Goal: Complete application form: Complete application form

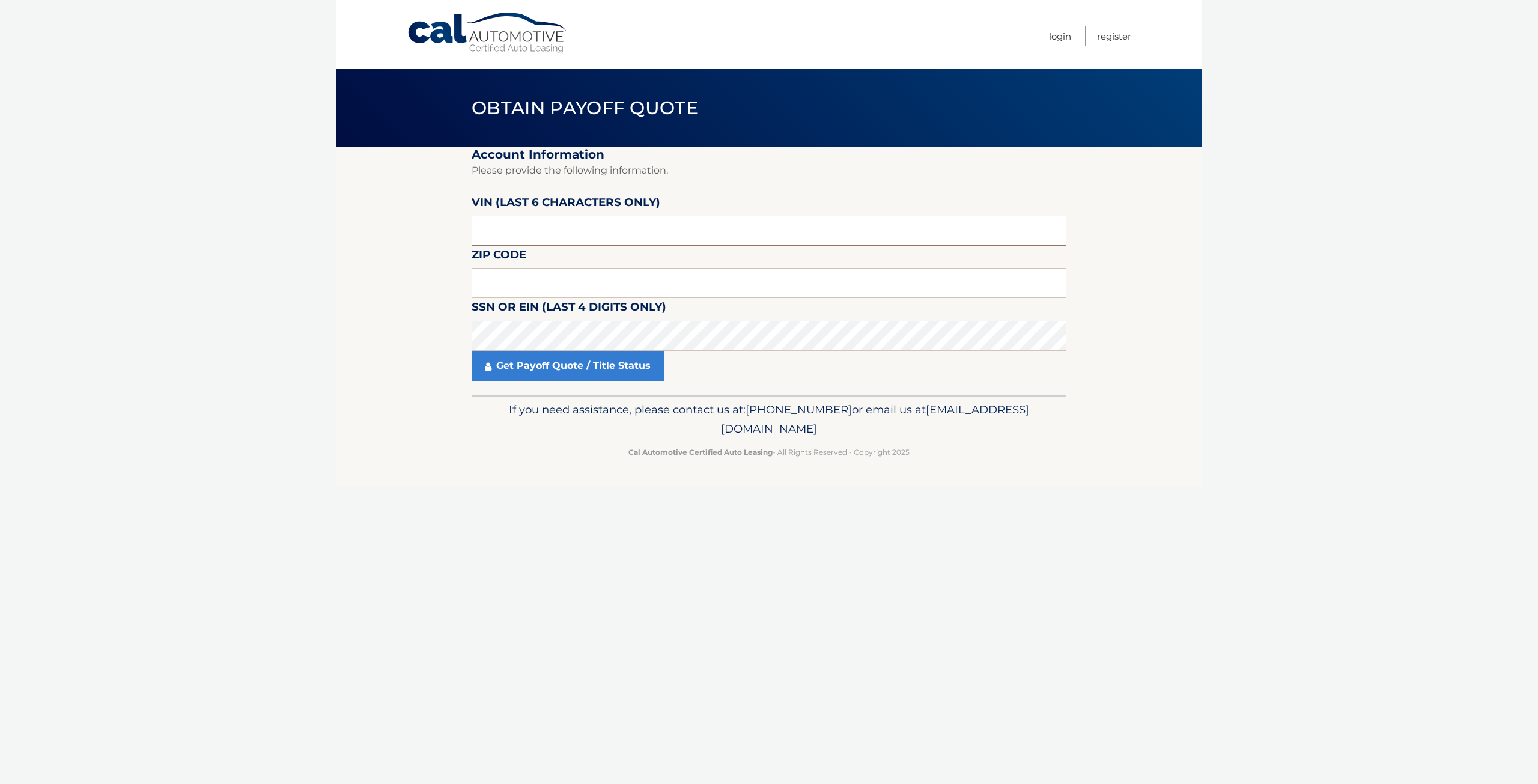
click at [528, 238] on input "text" at bounding box center [769, 230] width 595 height 30
type input "504885"
click at [510, 283] on input "text" at bounding box center [769, 282] width 595 height 30
type input "11789"
click at [561, 367] on link "Get Payoff Quote / Title Status" at bounding box center [568, 365] width 192 height 30
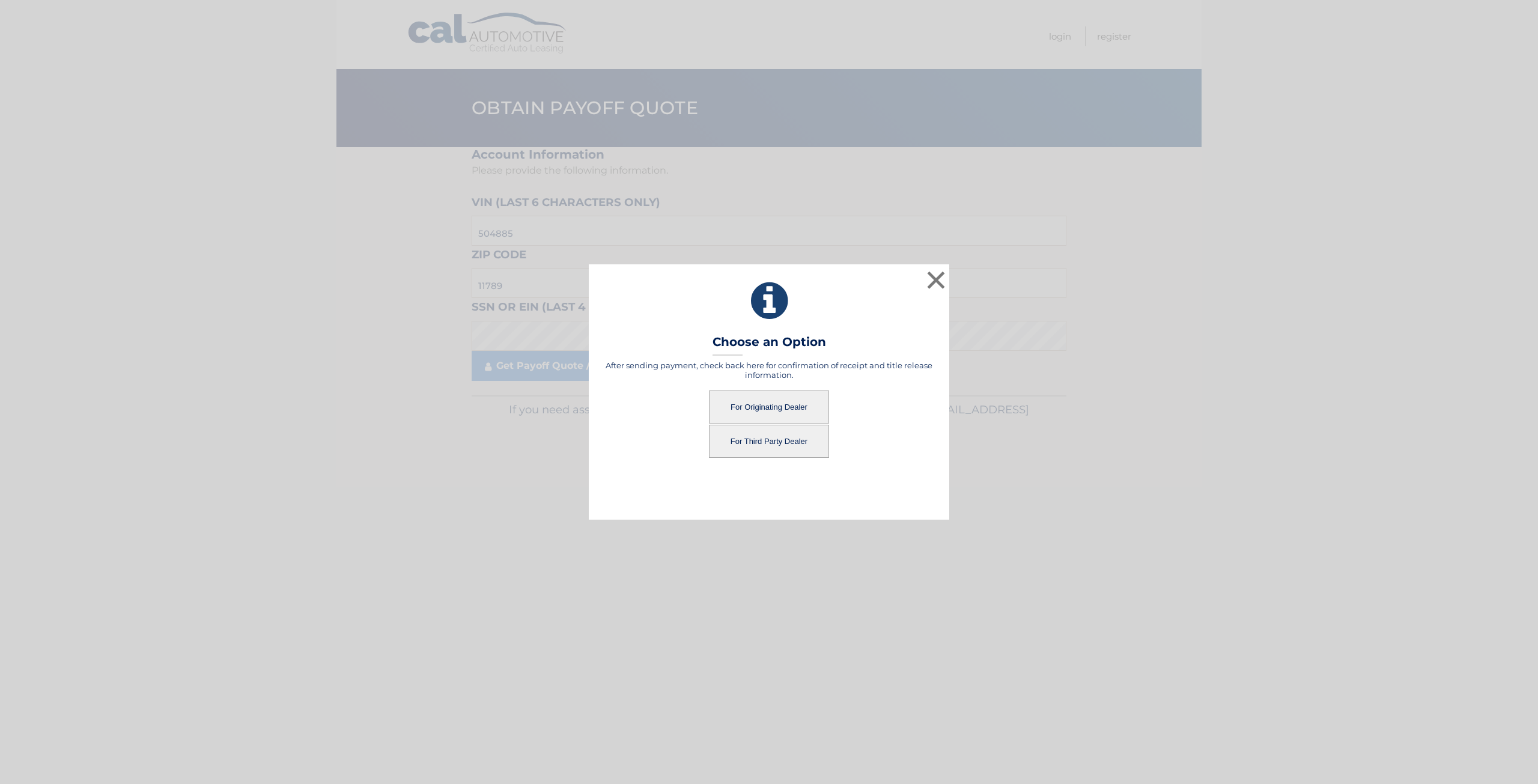
click at [770, 407] on button "For Originating Dealer" at bounding box center [769, 407] width 120 height 33
click at [760, 401] on button "For Originating Dealer" at bounding box center [769, 407] width 120 height 33
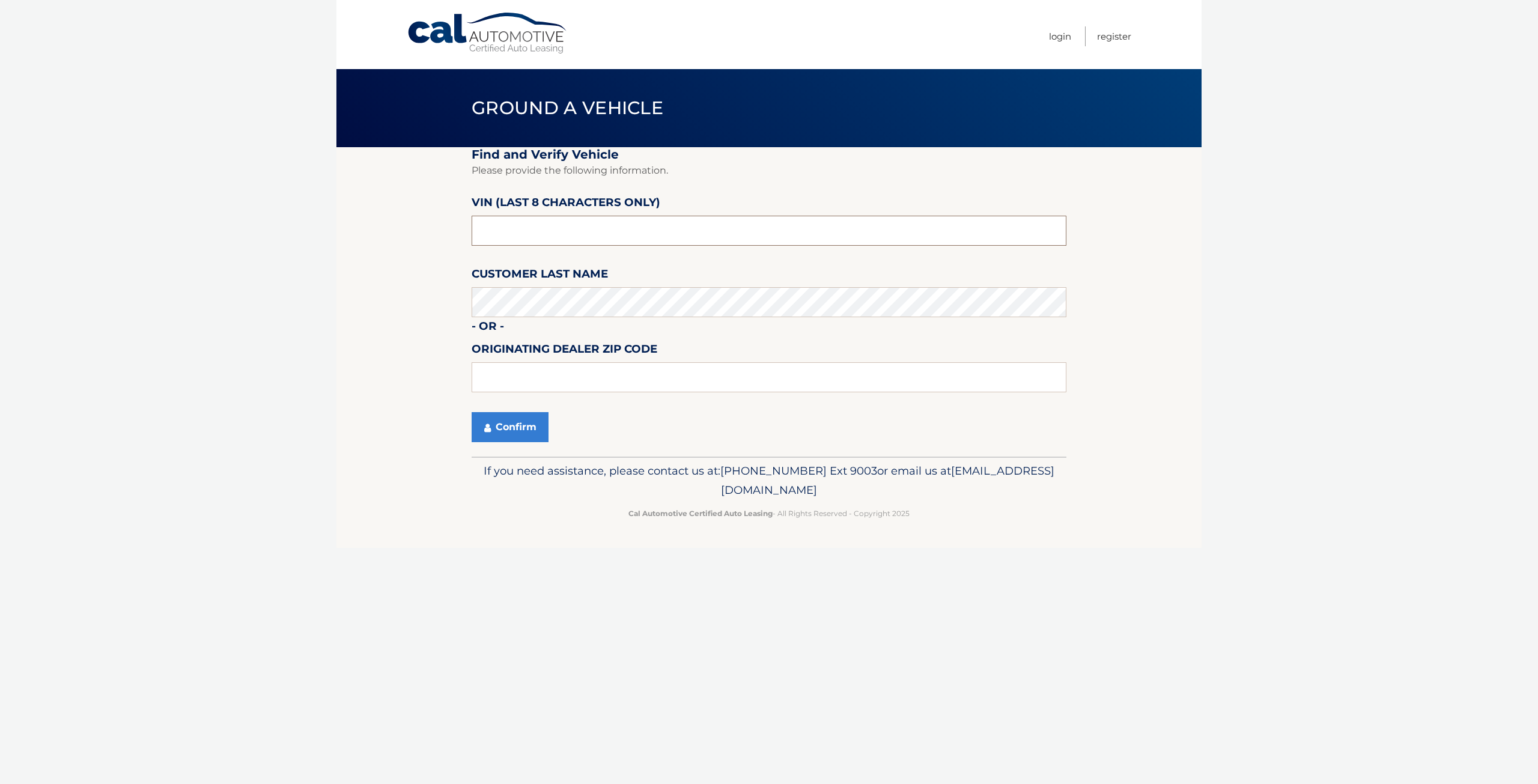
click at [518, 231] on input "text" at bounding box center [769, 230] width 595 height 30
type input "PC504885"
click at [522, 430] on button "Confirm" at bounding box center [510, 427] width 77 height 30
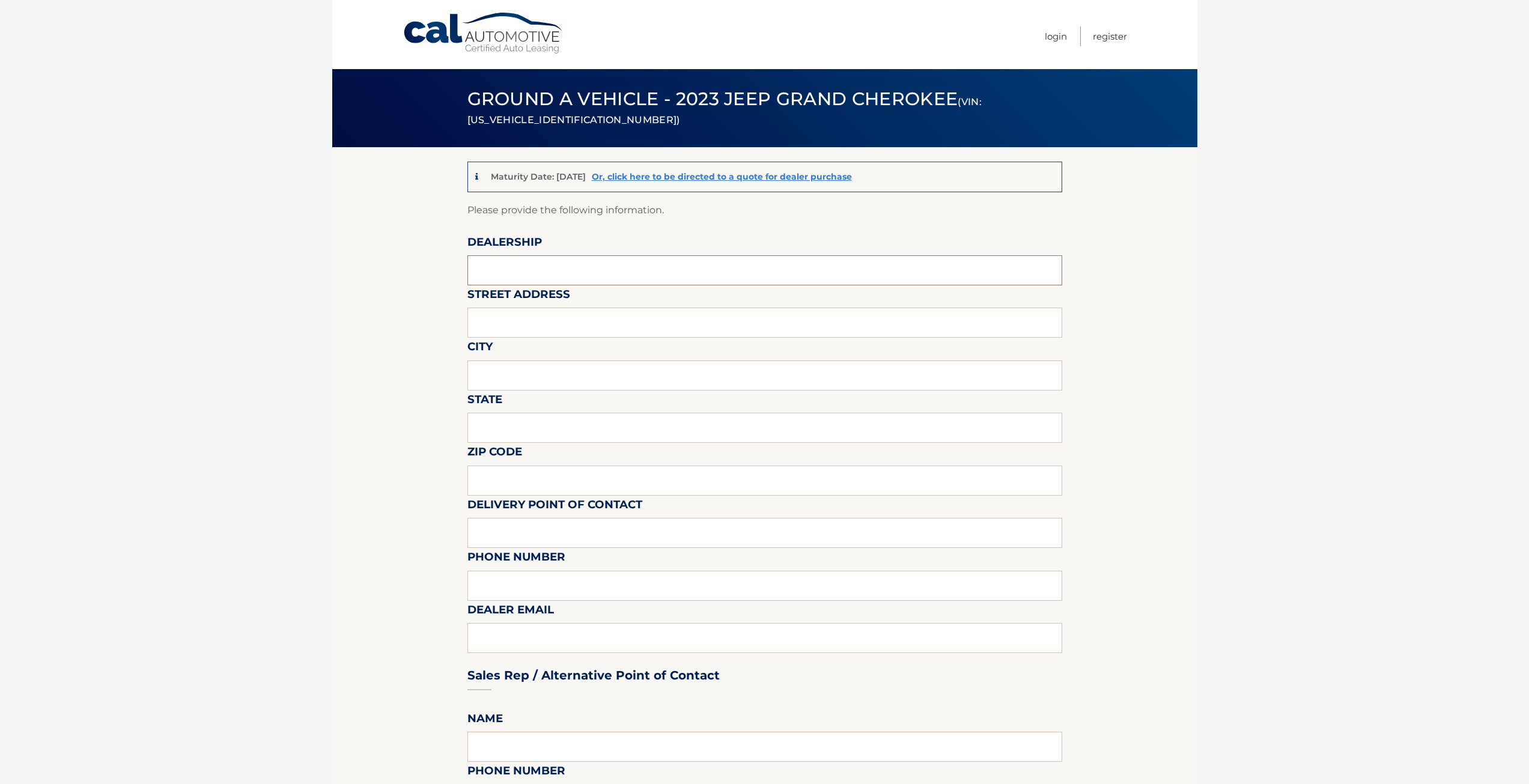
click at [523, 277] on input "text" at bounding box center [765, 270] width 594 height 30
type input "SMITH HAVEN AUTO"
type input "790 JERICHO TPKE"
type input "ST. JAMES"
type input "NY"
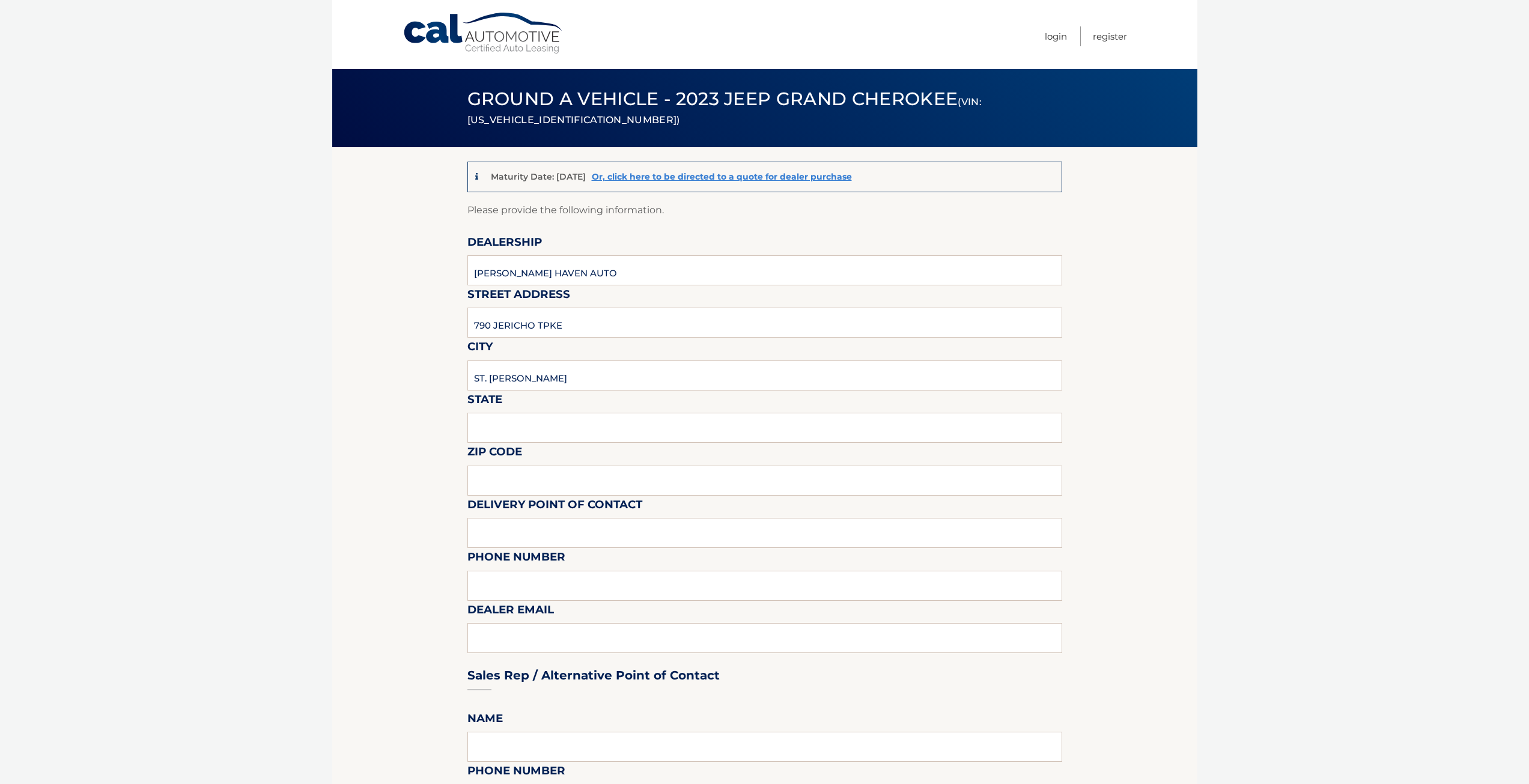
type input "11780"
type input "BOB VESTAL"
type input "6318632000"
type input "BOBVESTAL@SMITHHAVENAUTO.COM"
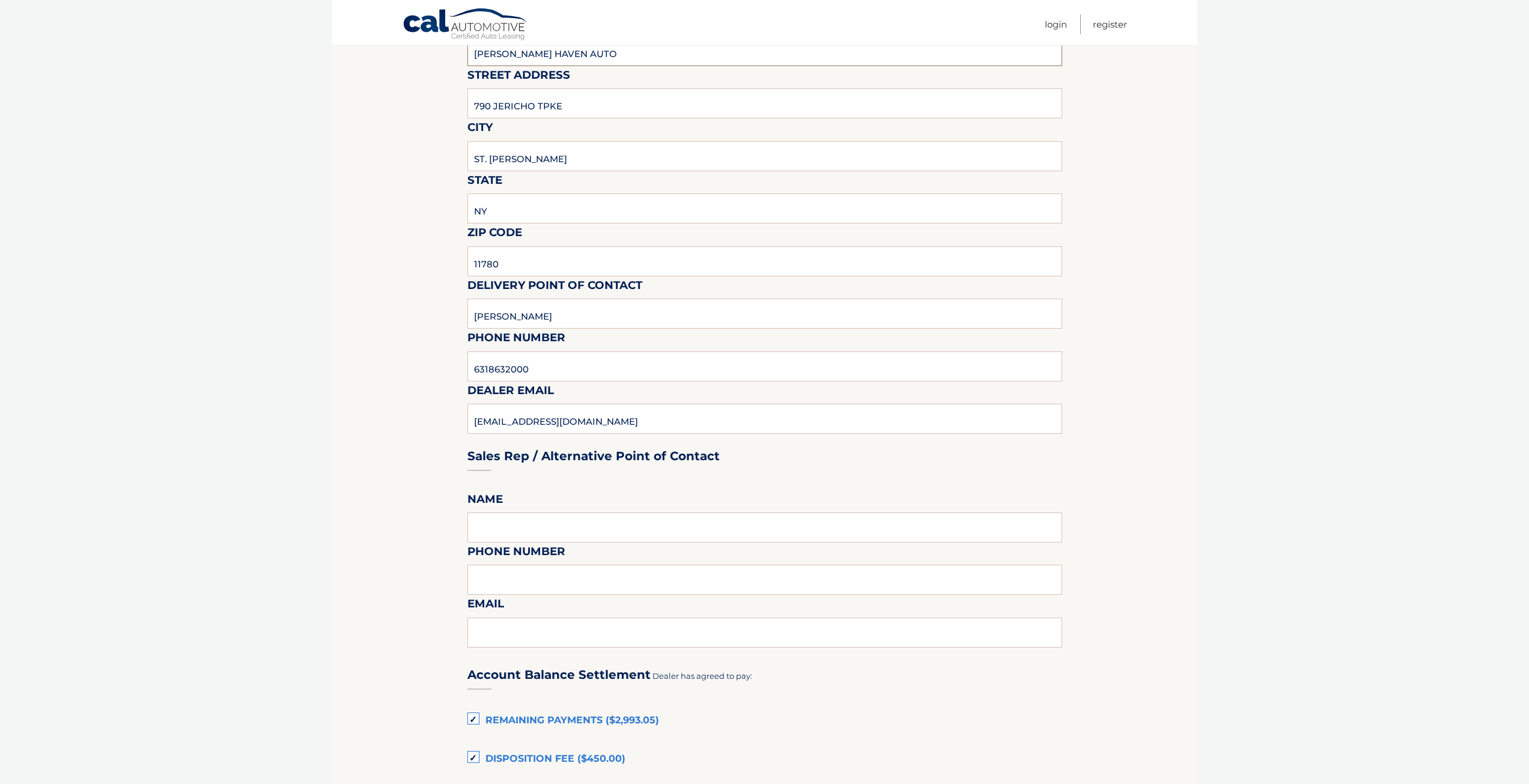
scroll to position [301, 0]
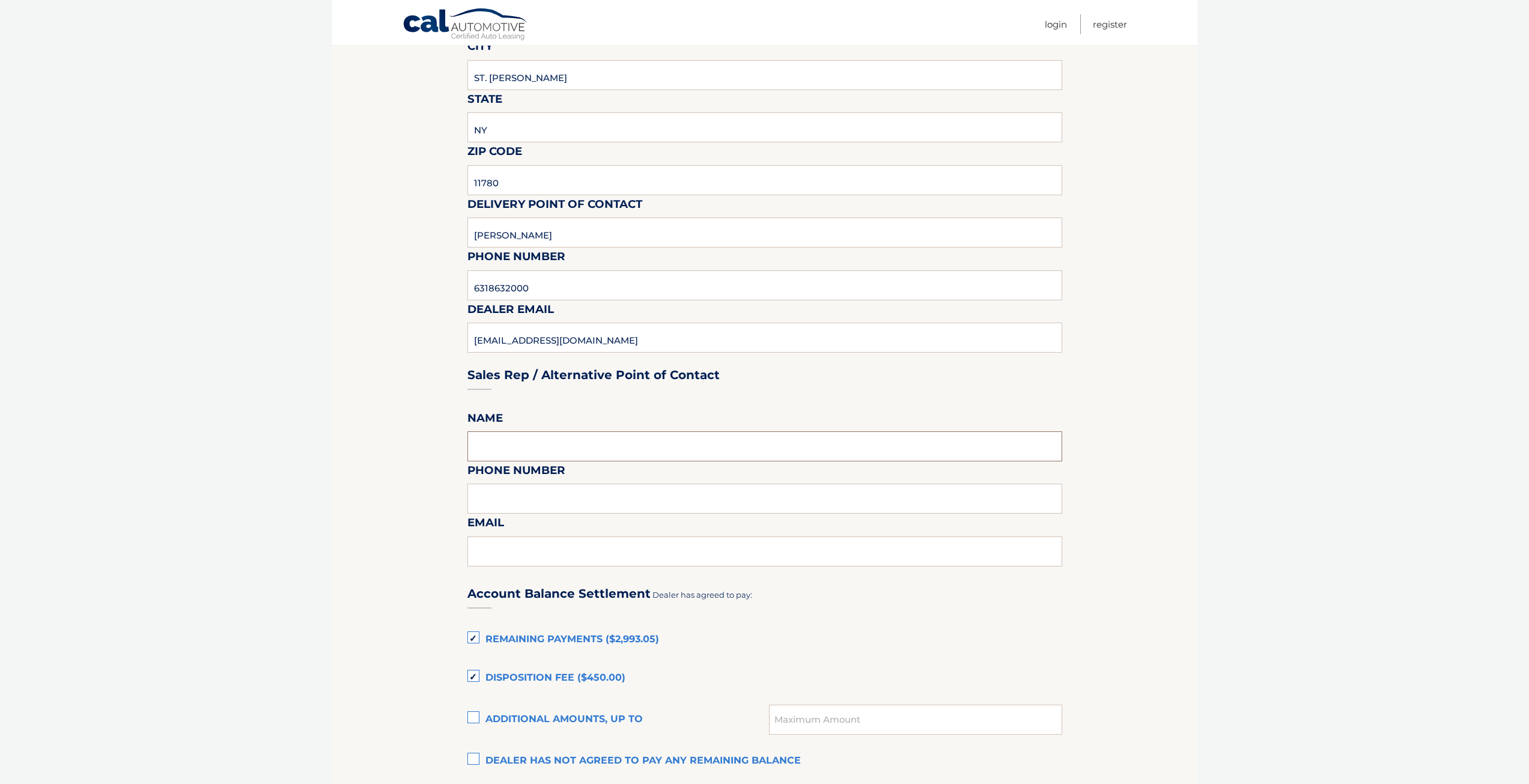
click at [540, 453] on input "text" at bounding box center [765, 446] width 594 height 30
type input "BOB VESTAL"
type input "6318632000"
type input "BOBVESTAL@SMITHHAVENAUTO.COM"
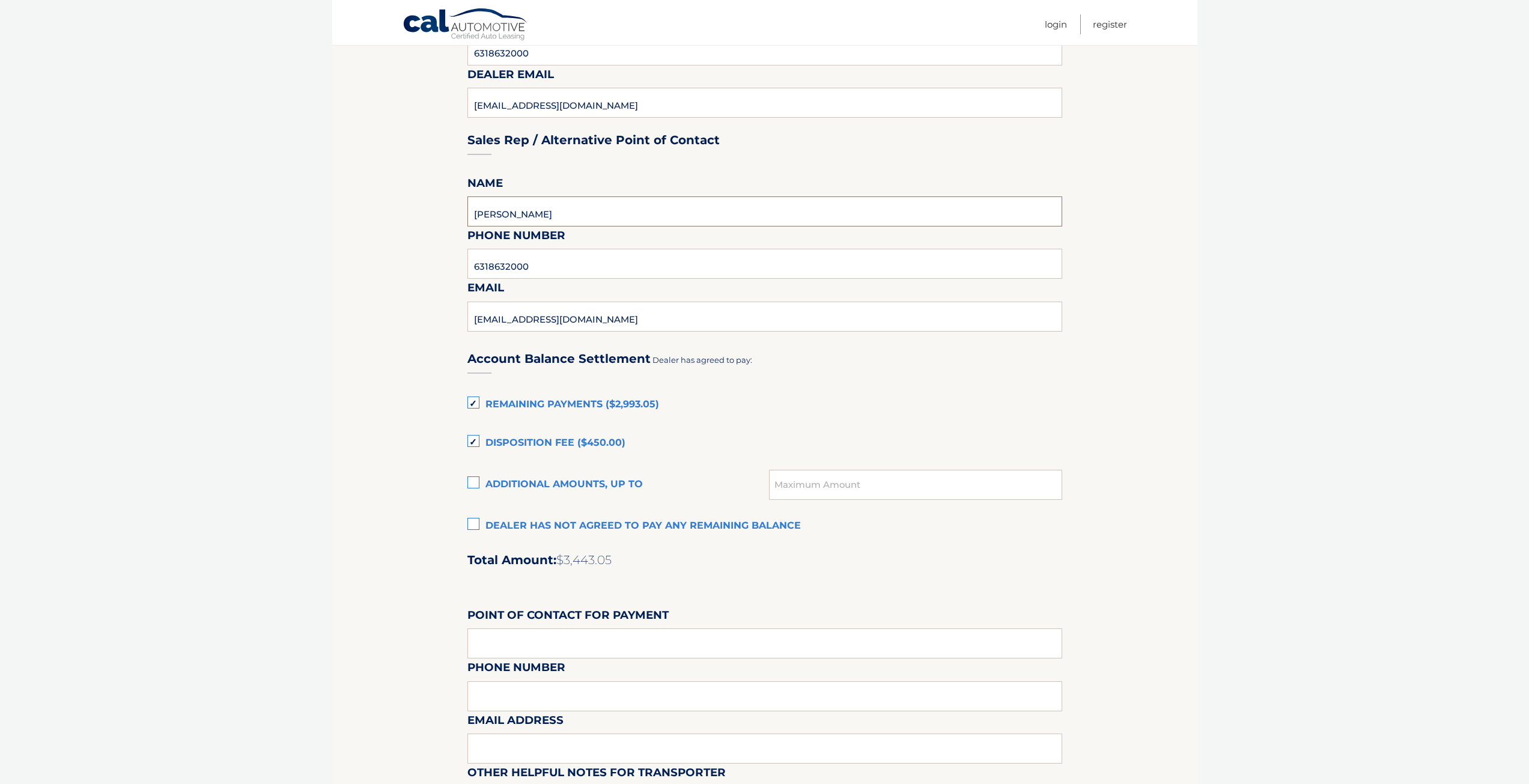
scroll to position [540, 0]
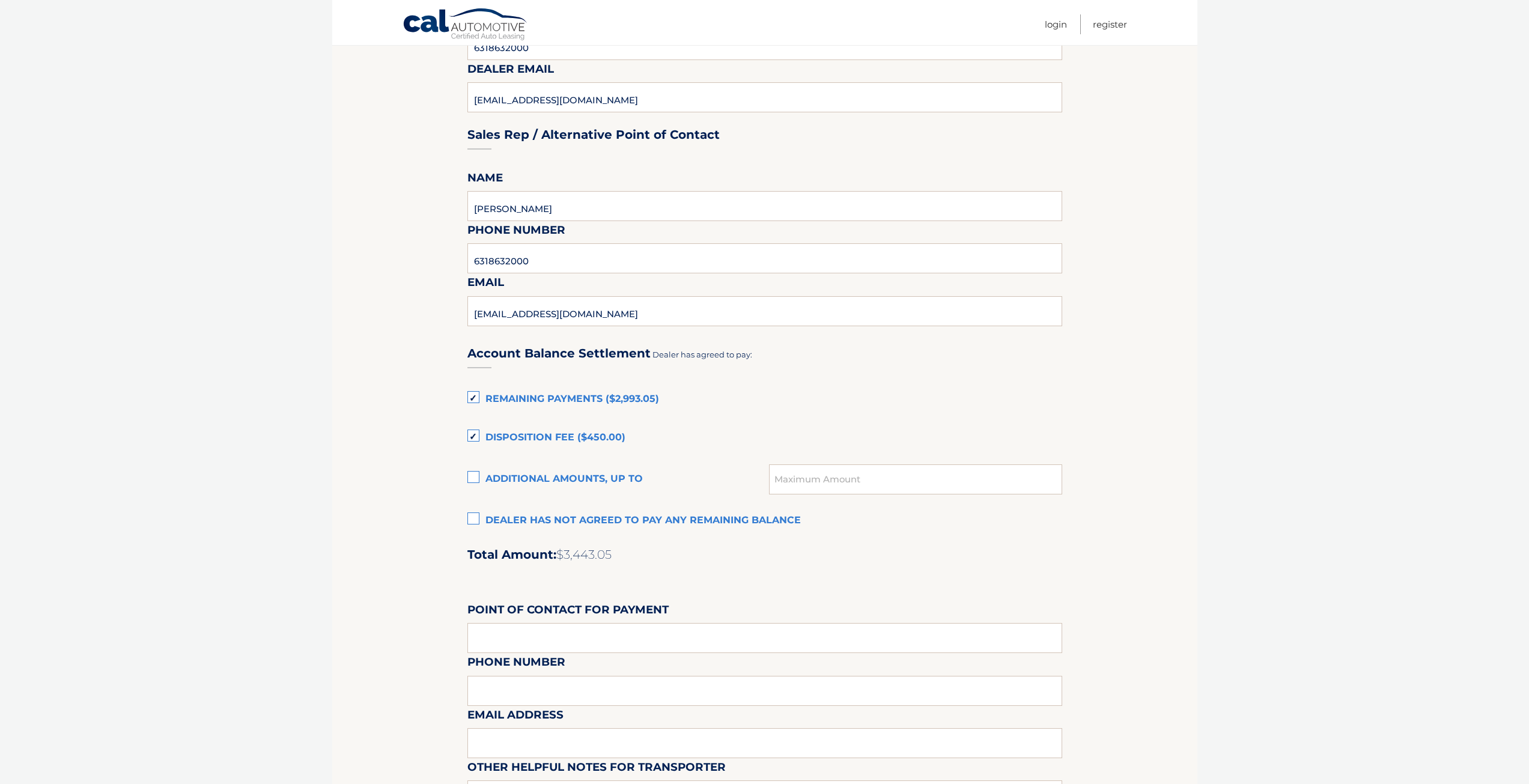
click at [472, 435] on label "Disposition Fee ($450.00)" at bounding box center [765, 438] width 594 height 24
click at [0, 0] on input "Disposition Fee ($450.00)" at bounding box center [0, 0] width 0 height 0
click at [474, 398] on label "Remaining Payments ($2,993.05)" at bounding box center [765, 399] width 594 height 24
click at [0, 0] on input "Remaining Payments ($2,993.05)" at bounding box center [0, 0] width 0 height 0
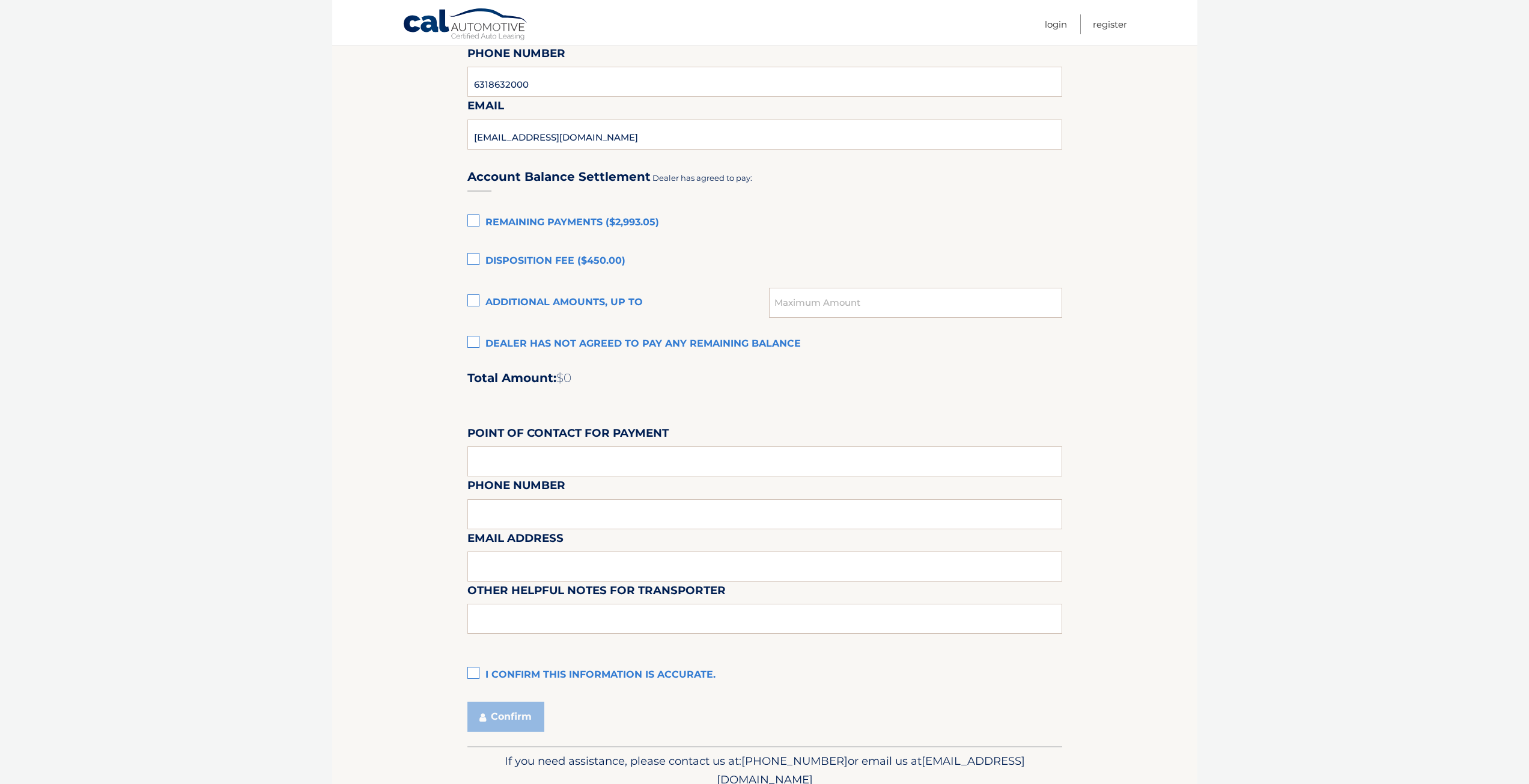
scroll to position [721, 0]
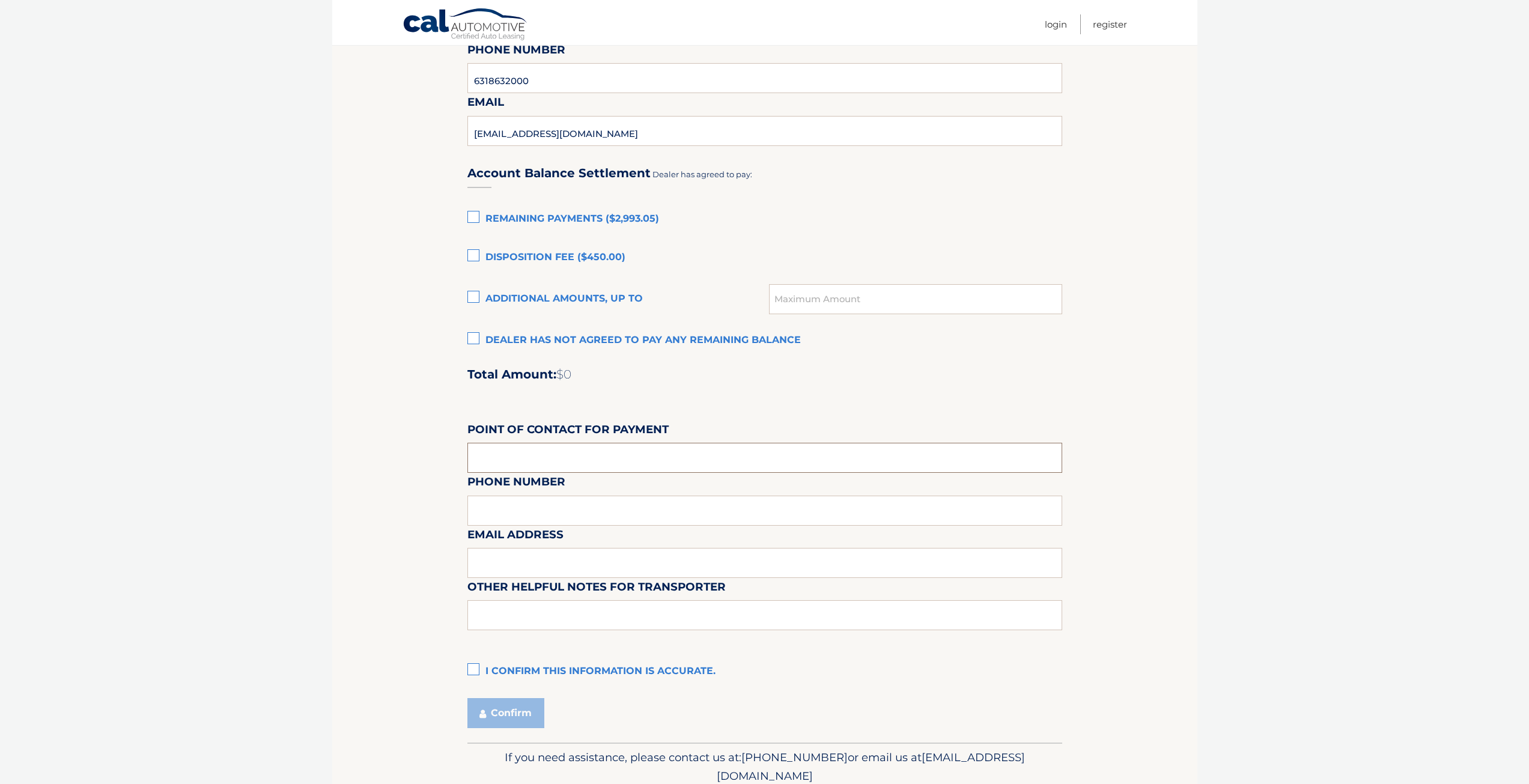
click at [553, 457] on input "text" at bounding box center [765, 457] width 594 height 30
type input "CUSTOMER"
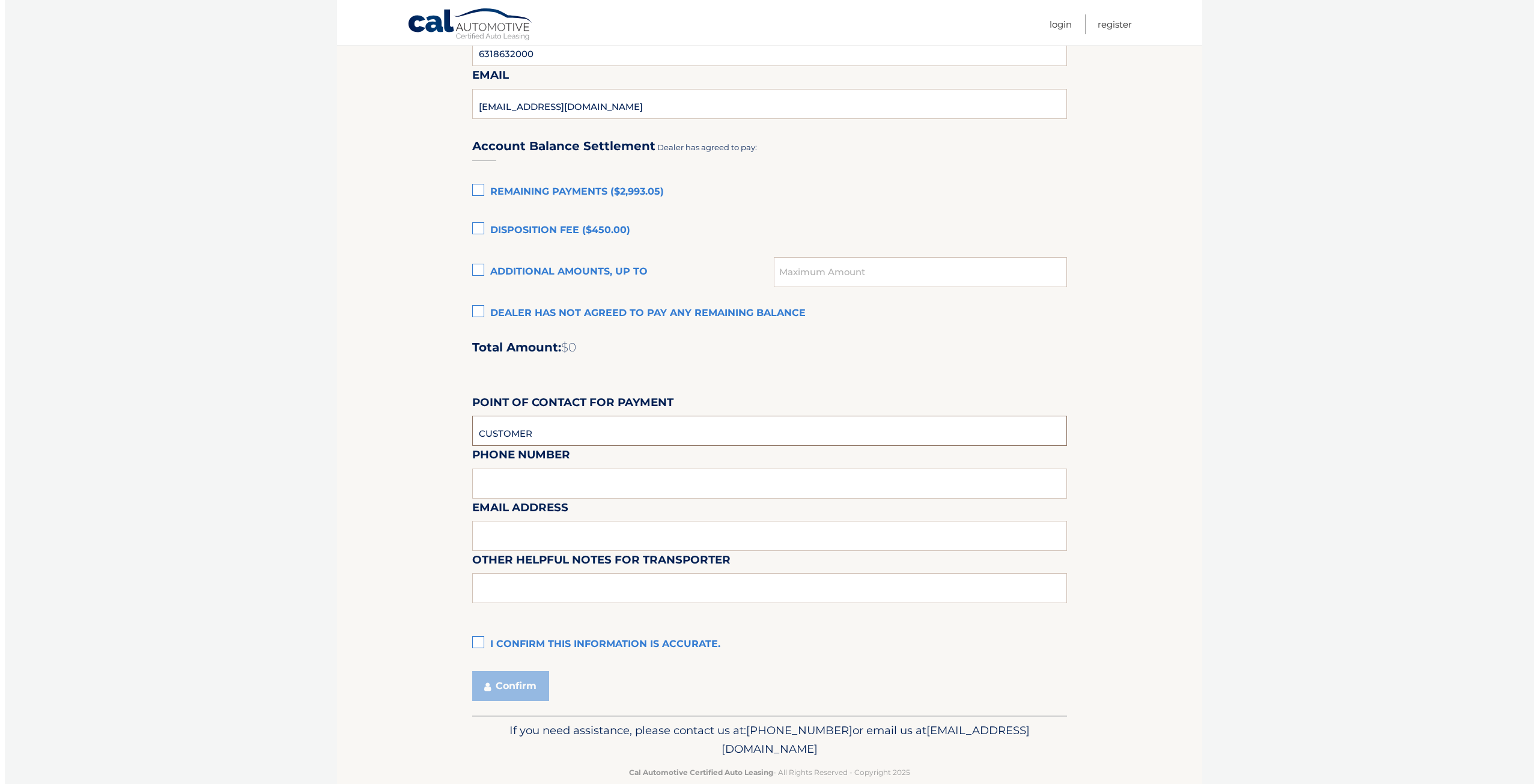
scroll to position [771, 0]
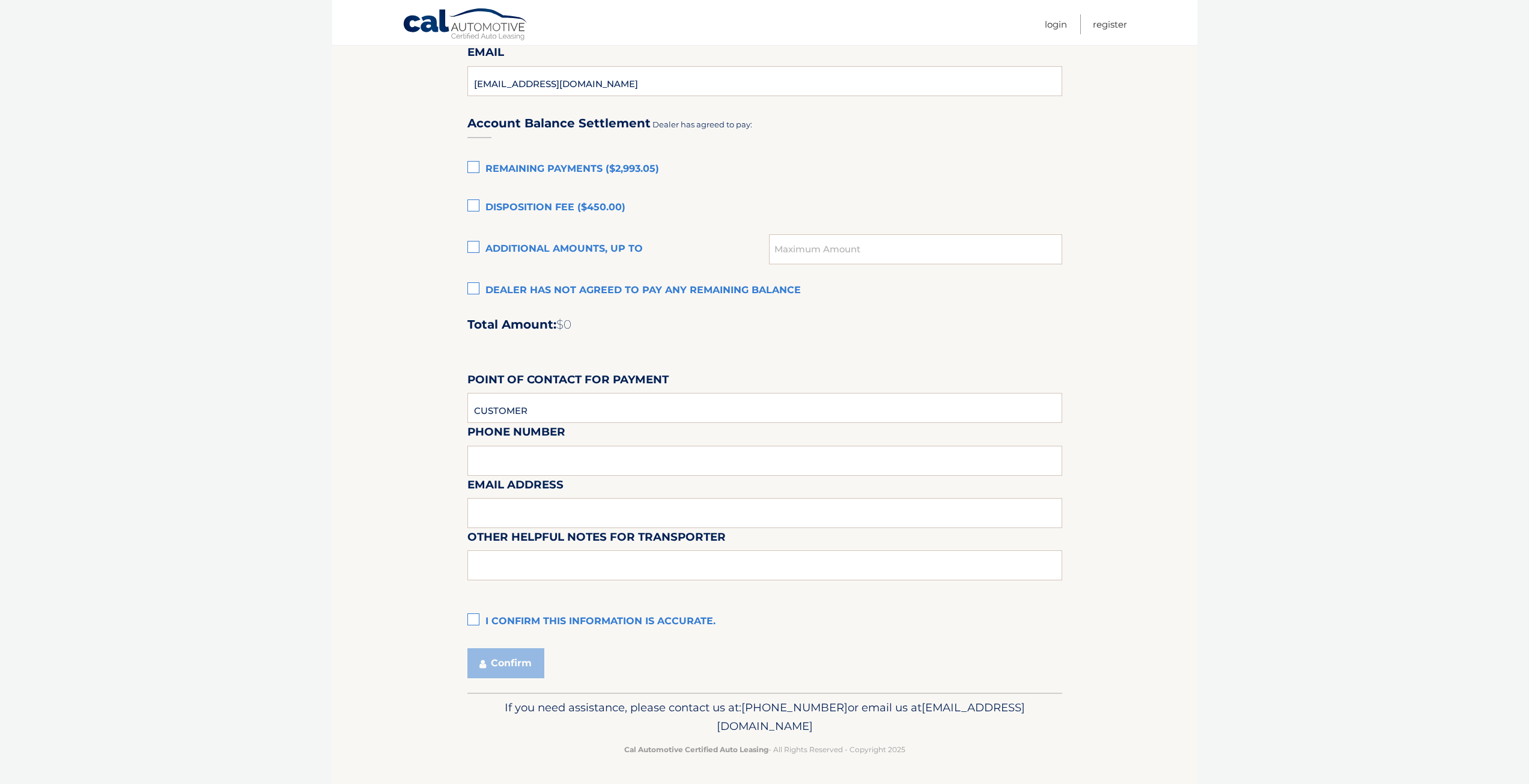
click at [471, 618] on label "I confirm this information is accurate." at bounding box center [765, 622] width 594 height 24
click at [0, 0] on input "I confirm this information is accurate." at bounding box center [0, 0] width 0 height 0
click at [516, 664] on button "Confirm" at bounding box center [506, 662] width 77 height 30
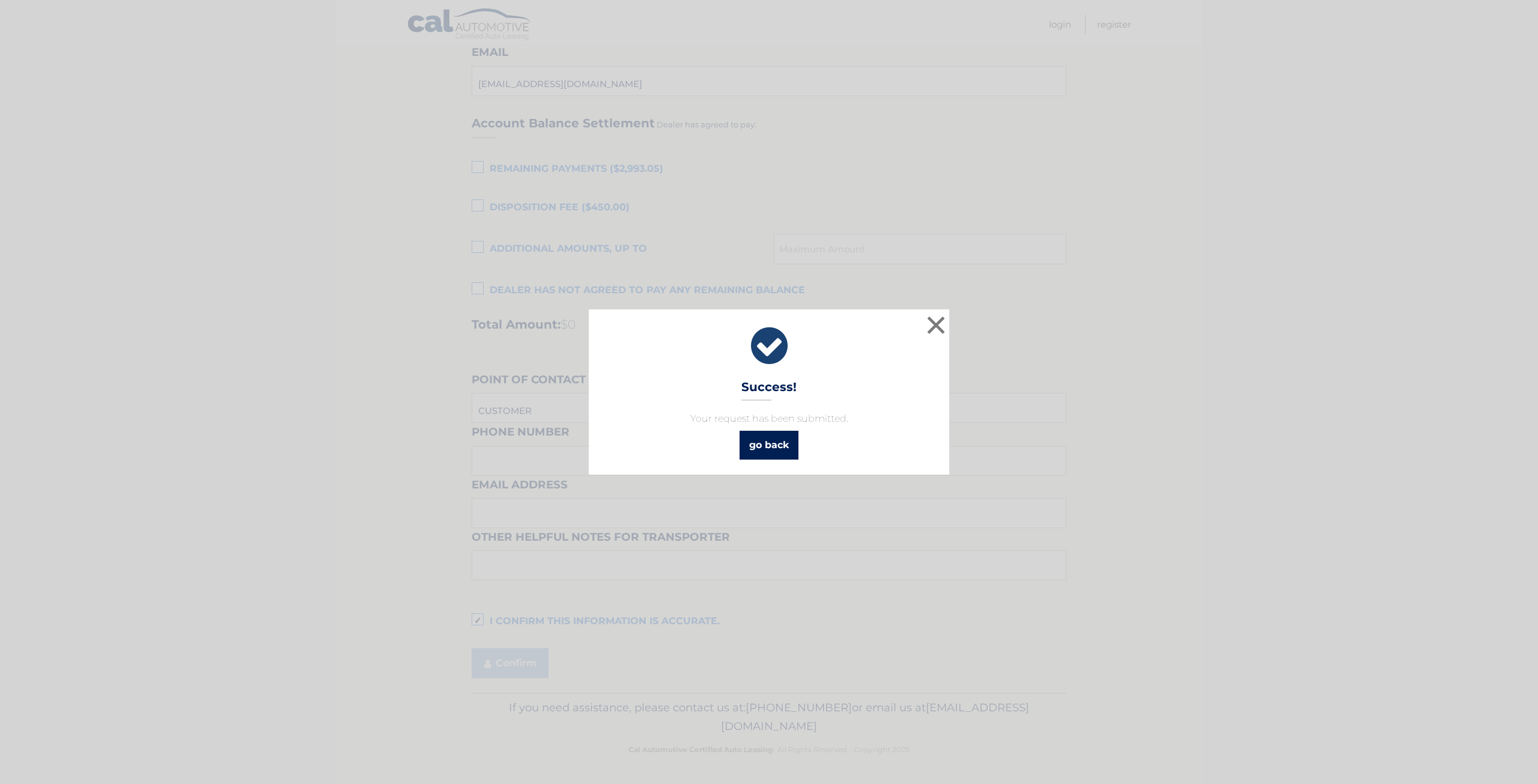
click at [773, 453] on link "go back" at bounding box center [769, 445] width 59 height 29
